Goal: Information Seeking & Learning: Learn about a topic

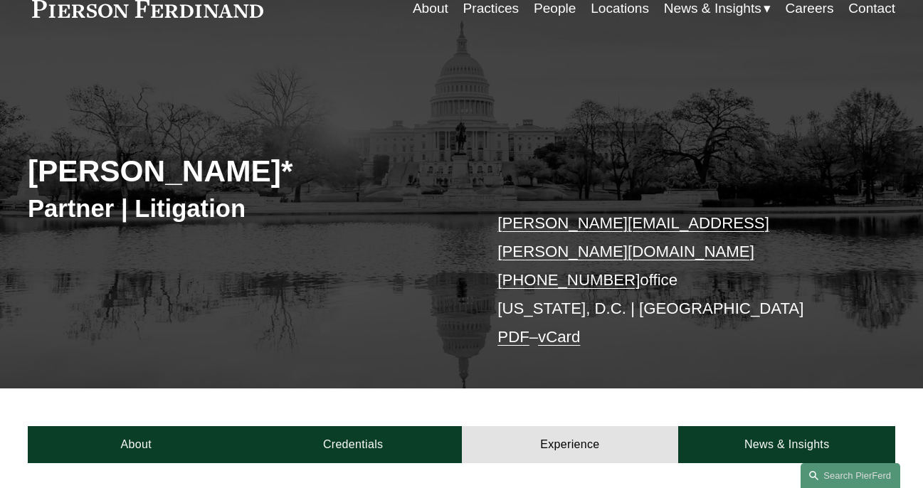
scroll to position [75, 0]
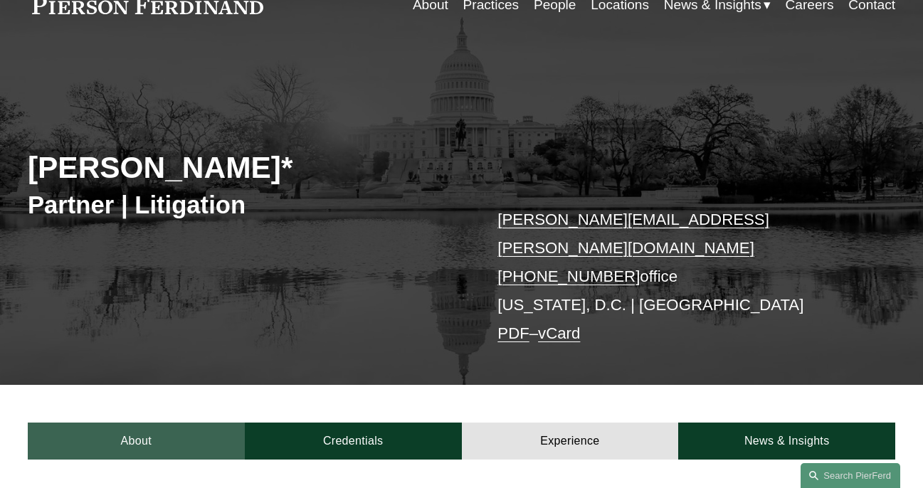
click at [156, 423] on link "About" at bounding box center [136, 441] width 217 height 37
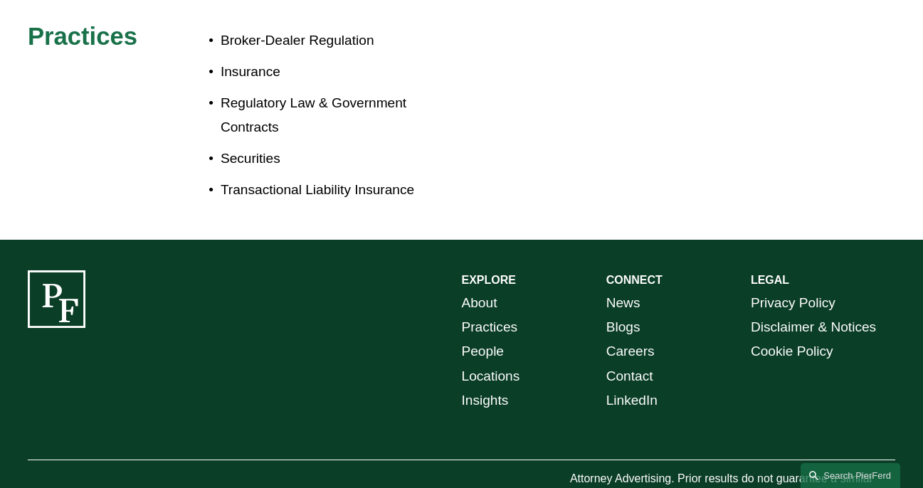
scroll to position [0, 0]
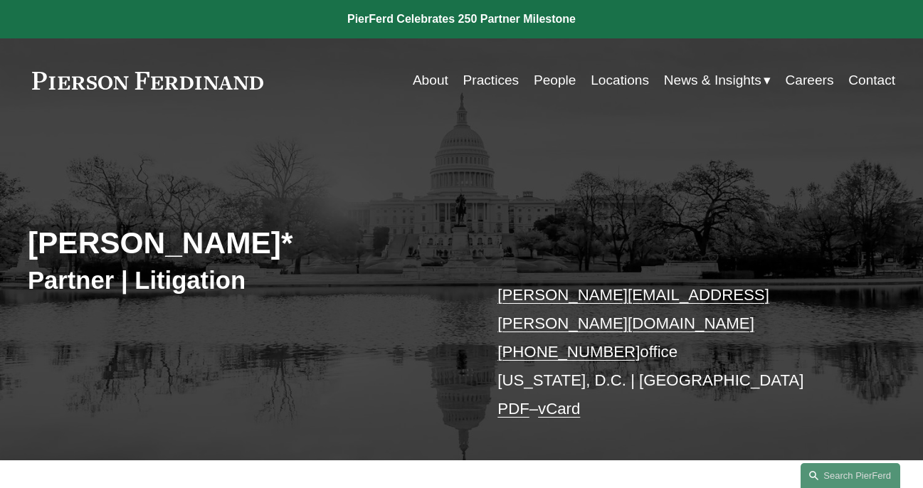
click at [129, 84] on link at bounding box center [148, 81] width 241 height 19
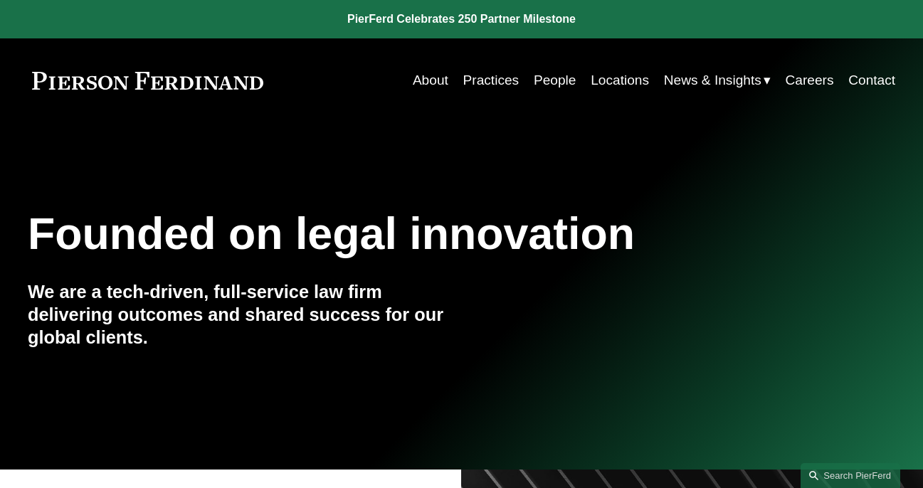
click at [543, 75] on link "People" at bounding box center [555, 80] width 43 height 27
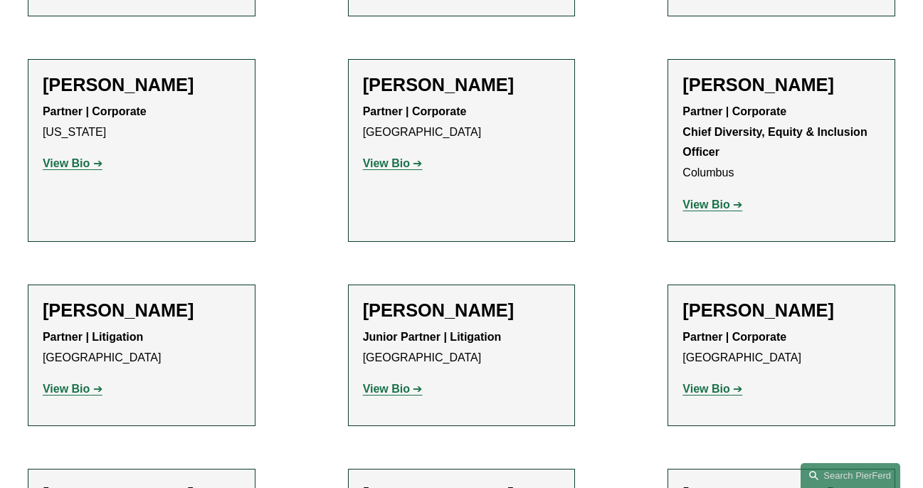
scroll to position [2440, 0]
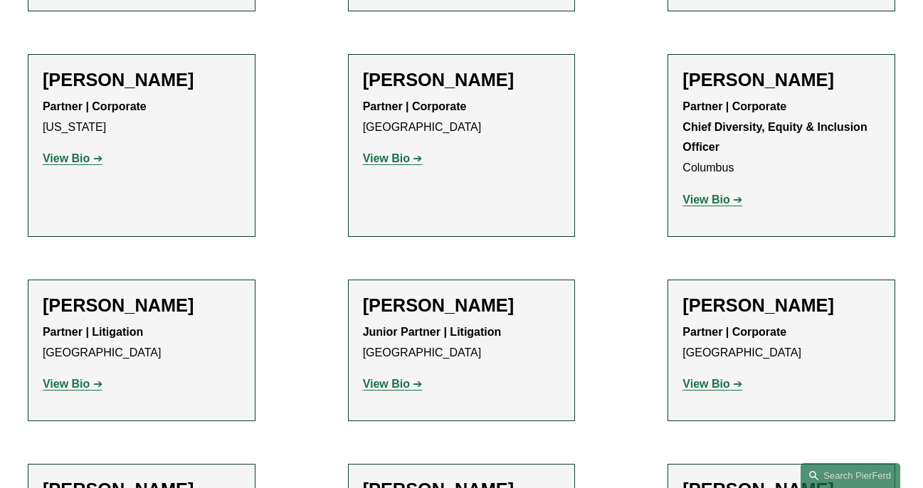
click at [378, 164] on strong "View Bio" at bounding box center [386, 158] width 47 height 12
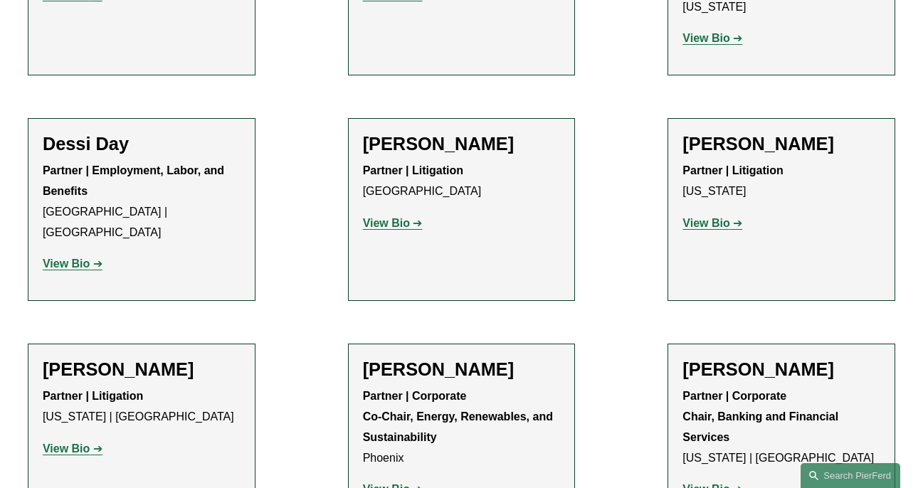
scroll to position [17083, 0]
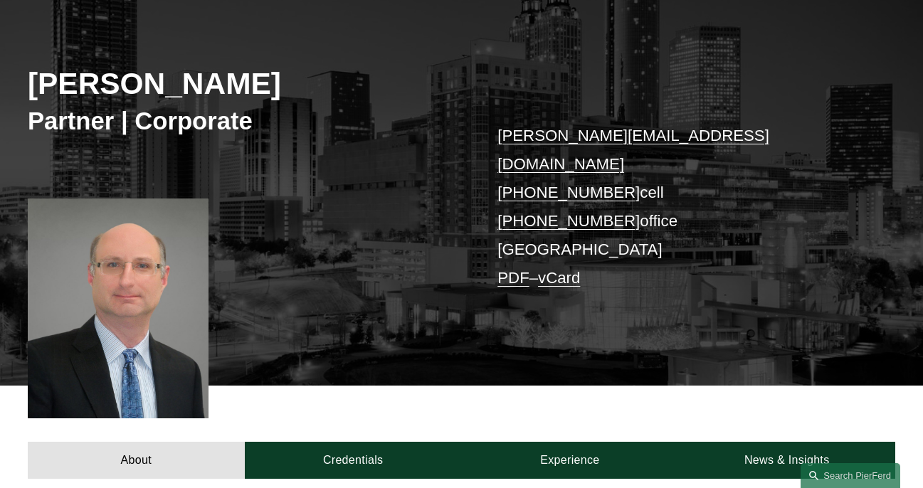
scroll to position [169, 0]
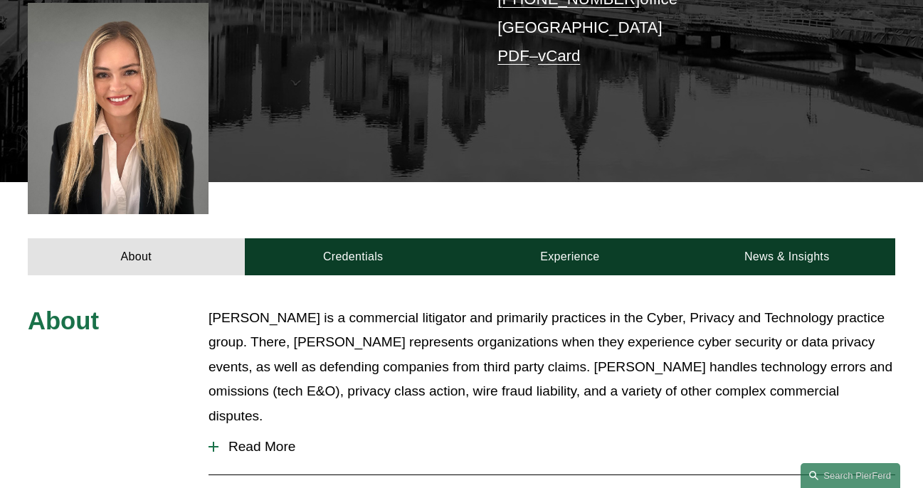
scroll to position [453, 0]
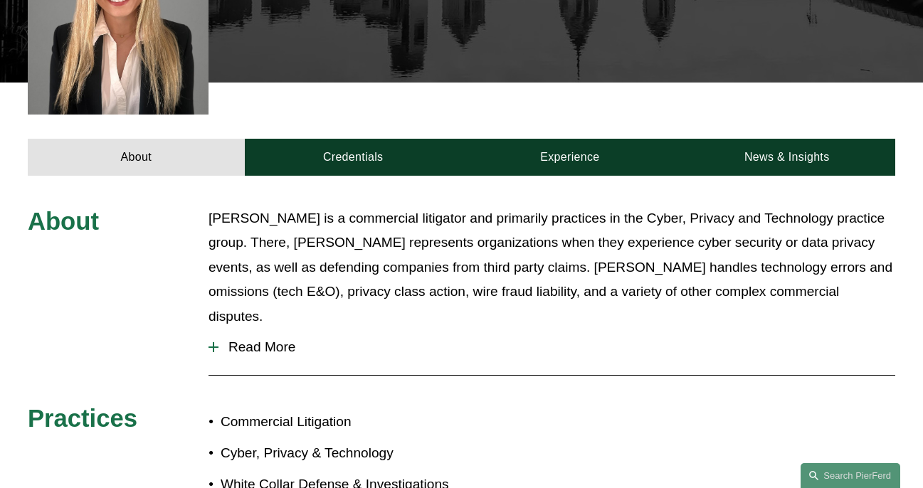
click at [263, 340] on span "Read More" at bounding box center [557, 348] width 677 height 16
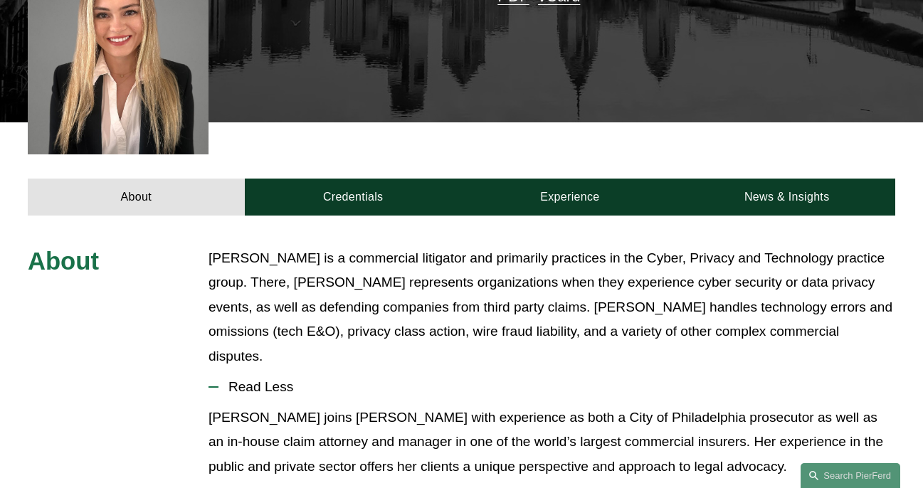
scroll to position [0, 0]
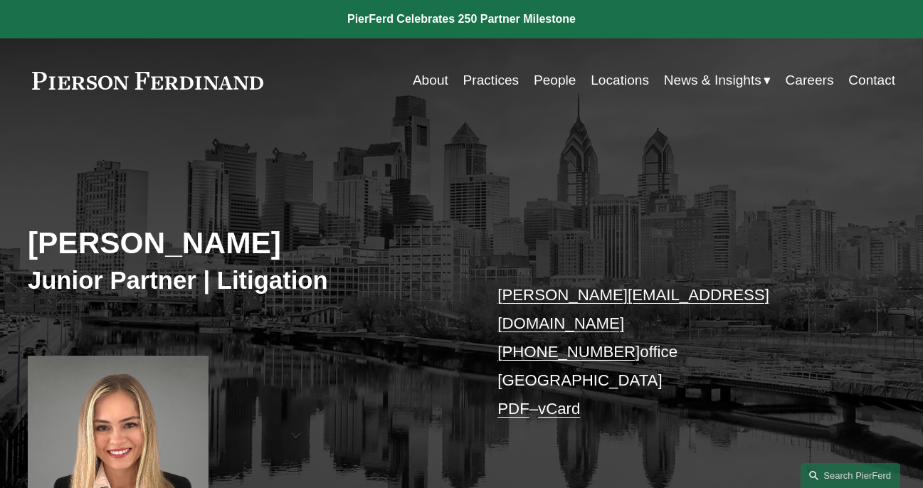
click at [79, 95] on div "Skip to Content About Practices People Locations" at bounding box center [461, 80] width 923 height 84
click at [90, 85] on link at bounding box center [148, 81] width 241 height 19
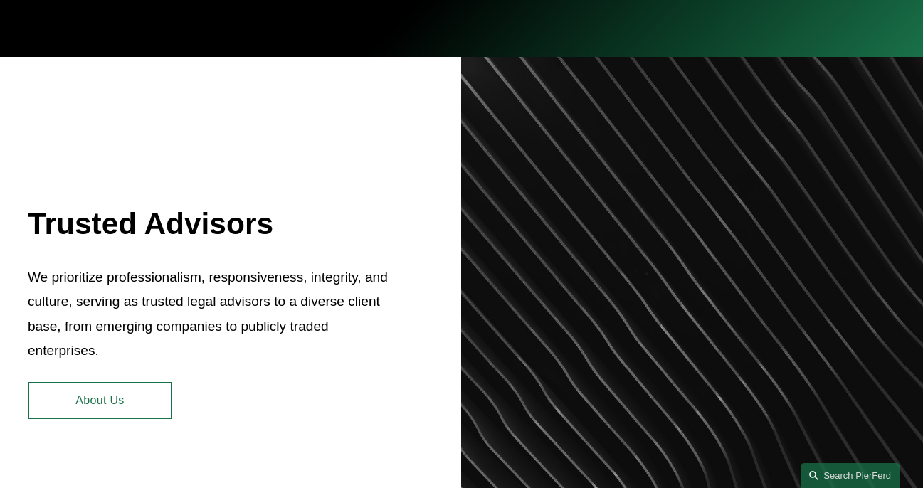
scroll to position [414, 0]
